Goal: Task Accomplishment & Management: Manage account settings

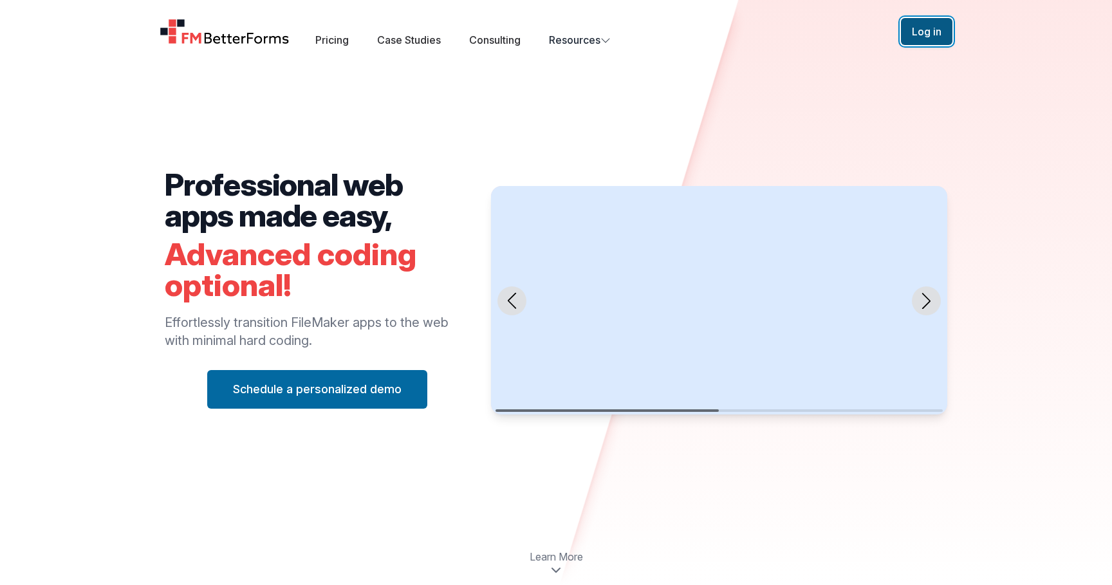
click at [909, 33] on button "Log in" at bounding box center [926, 31] width 51 height 27
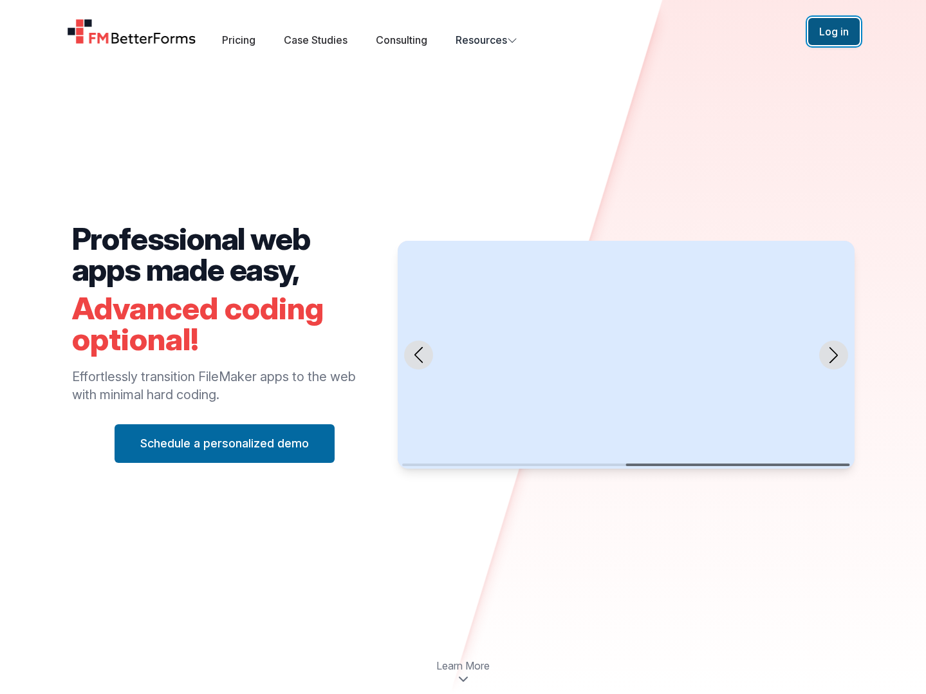
click at [833, 28] on button "Log in" at bounding box center [833, 31] width 51 height 27
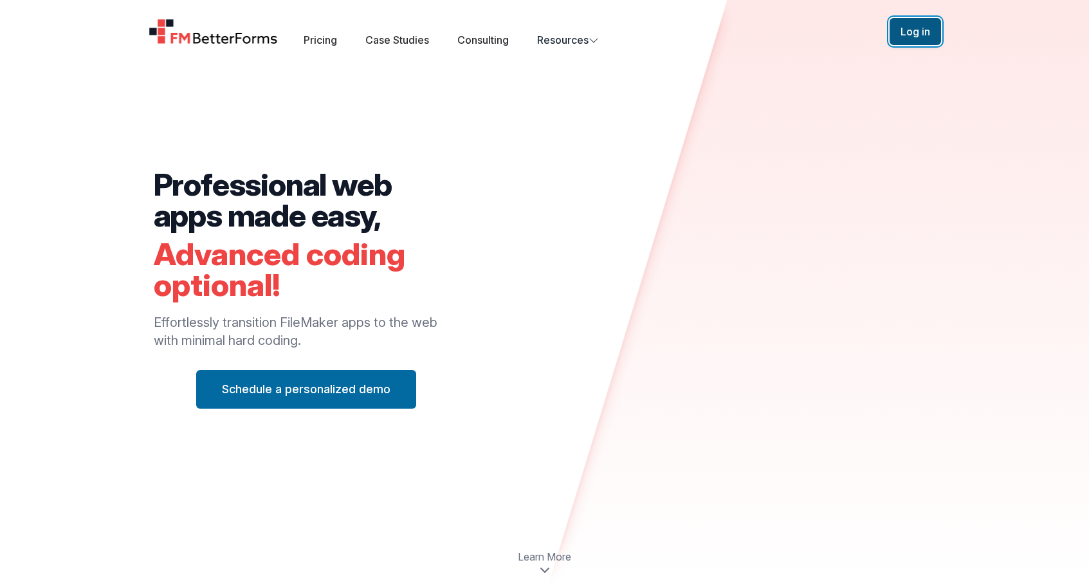
click at [901, 35] on button "Log in" at bounding box center [915, 31] width 51 height 27
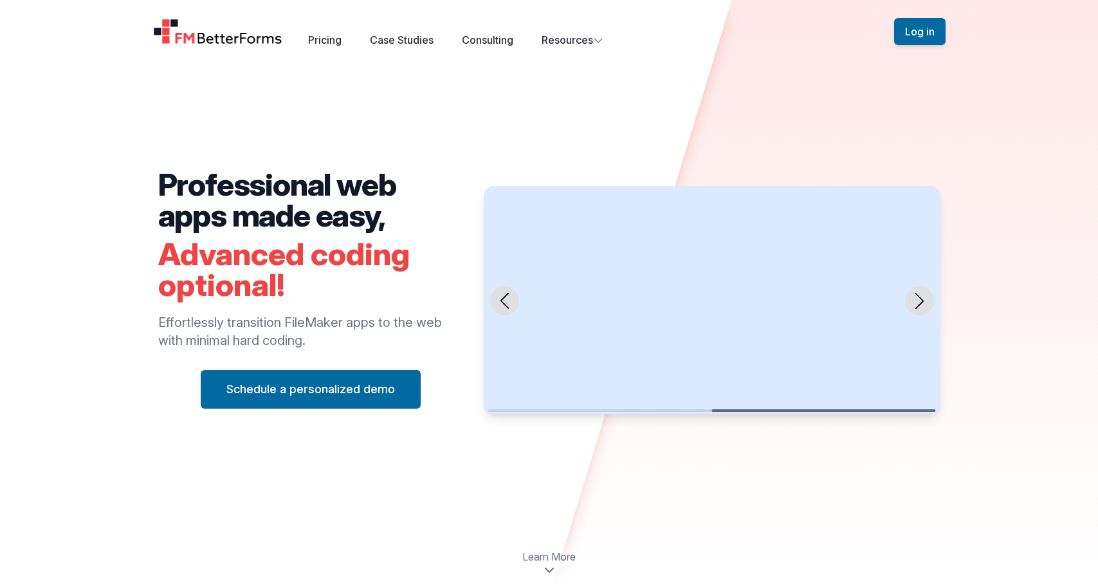
click at [918, 17] on nav "Open main menu Pricing Case Studies Consulting Resources Sign Up Log in" at bounding box center [550, 31] width 824 height 32
click at [916, 28] on button "Log in" at bounding box center [919, 31] width 51 height 27
